Goal: Transaction & Acquisition: Purchase product/service

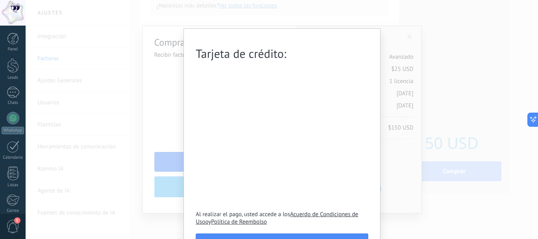
scroll to position [28, 0]
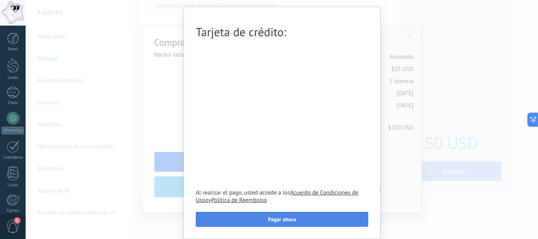
click at [287, 217] on span "Pagar ahora" at bounding box center [282, 220] width 28 height 6
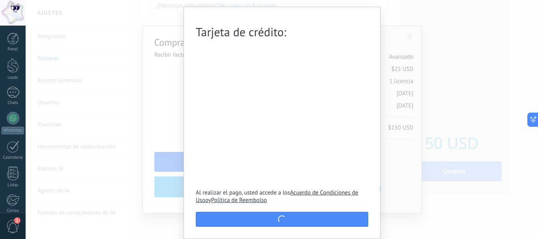
scroll to position [0, 0]
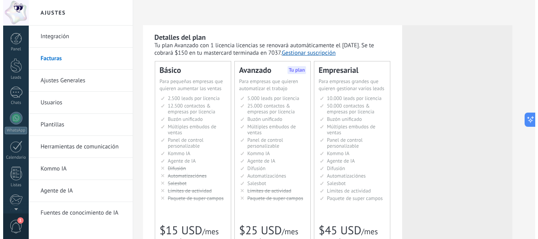
scroll to position [89, 0]
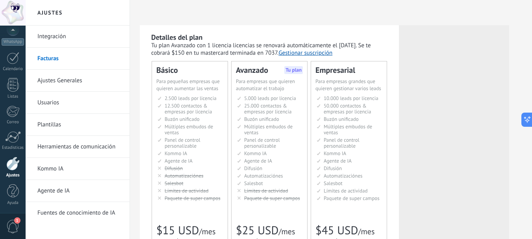
click at [20, 12] on div at bounding box center [13, 13] width 26 height 26
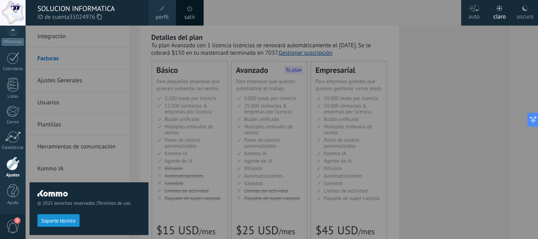
click at [76, 14] on span "35024976" at bounding box center [85, 17] width 32 height 9
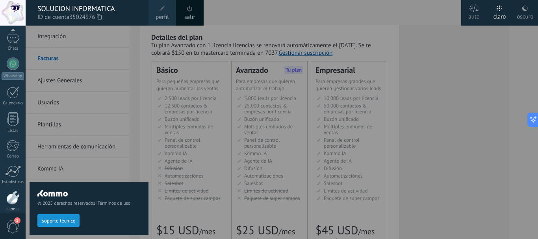
scroll to position [32, 0]
click at [48, 51] on div "© 2025 derechos reservados | Términos de uso Soporte técnico" at bounding box center [89, 133] width 119 height 214
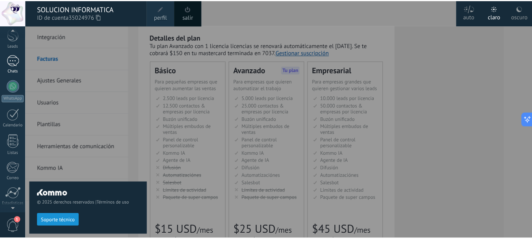
scroll to position [0, 0]
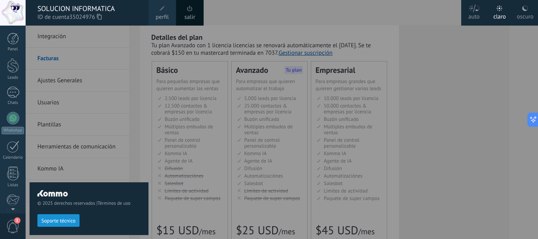
click at [72, 48] on div "© 2025 derechos reservados | Términos de uso Soporte técnico" at bounding box center [89, 133] width 119 height 214
click at [10, 37] on div at bounding box center [13, 39] width 12 height 12
